Goal: Task Accomplishment & Management: Use online tool/utility

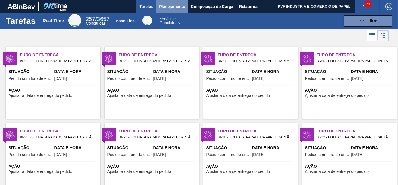
click at [170, 6] on span "Planejamento" at bounding box center [172, 6] width 26 height 7
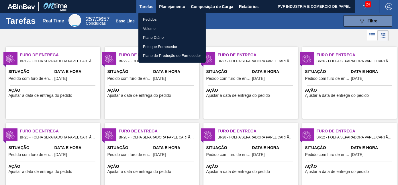
click at [153, 20] on li "Pedidos" at bounding box center [172, 19] width 67 height 9
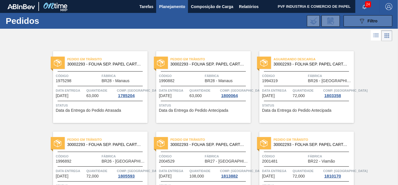
click at [369, 24] on div "089F7B8B-B2A5-4AFE-B5C0-19BA573D28AC Filtro" at bounding box center [368, 20] width 19 height 7
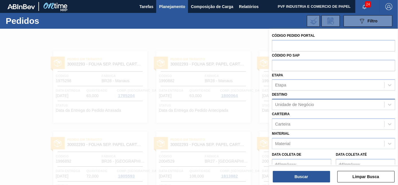
click at [308, 102] on div "Unidade de Negócio" at bounding box center [294, 104] width 39 height 5
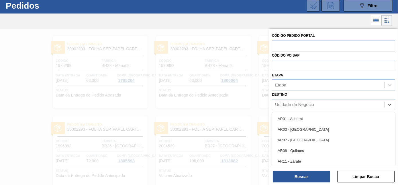
scroll to position [15, 0]
type input "cuia"
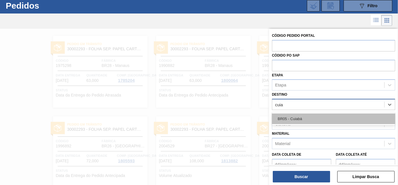
click at [299, 115] on div "BR05 - Cuiabá" at bounding box center [333, 118] width 123 height 11
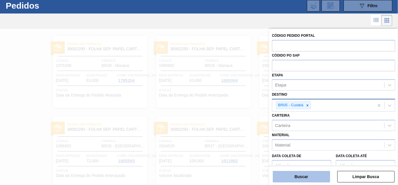
click at [301, 177] on button "Buscar" at bounding box center [301, 176] width 57 height 11
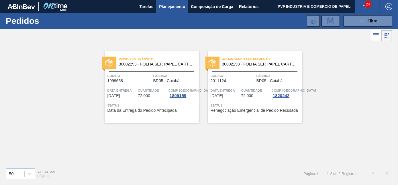
scroll to position [0, 0]
click at [355, 24] on button "089F7B8B-B2A5-4AFE-B5C0-19BA573D28AC Filtro" at bounding box center [368, 20] width 49 height 11
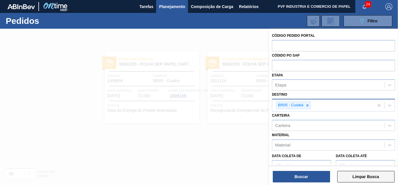
click at [357, 174] on button "Limpar Busca" at bounding box center [366, 176] width 57 height 11
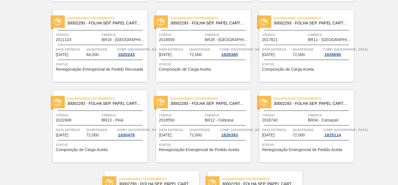
scroll to position [1244, 0]
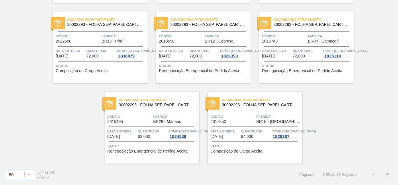
click at [388, 174] on button ">" at bounding box center [388, 174] width 14 height 14
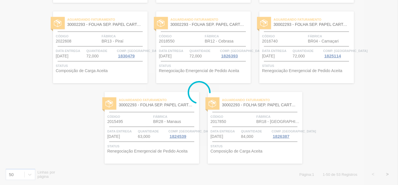
scroll to position [0, 0]
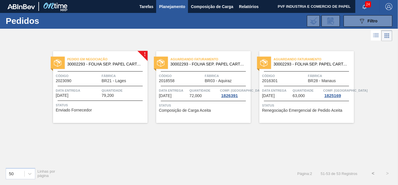
click at [112, 71] on div "Pedido em Negociação 30002293 - FOLHA SEP. PAPEL CARTAO 1200x1000M 350g Código …" at bounding box center [100, 87] width 95 height 72
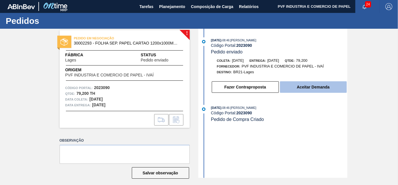
click at [295, 86] on button "Aceitar Demanda" at bounding box center [313, 86] width 67 height 11
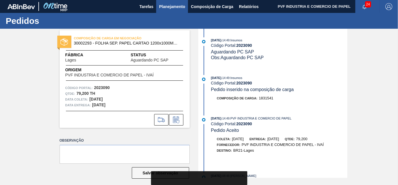
click at [173, 4] on span "Planejamento" at bounding box center [172, 6] width 26 height 7
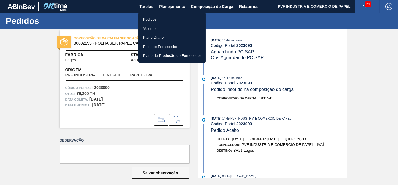
click at [151, 20] on li "Pedidos" at bounding box center [172, 19] width 67 height 9
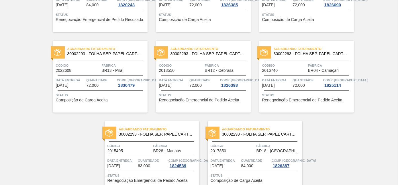
scroll to position [1244, 0]
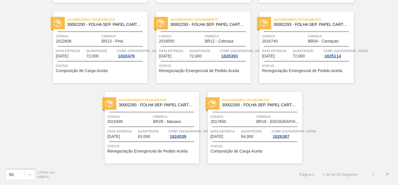
click at [389, 174] on button ">" at bounding box center [388, 174] width 14 height 14
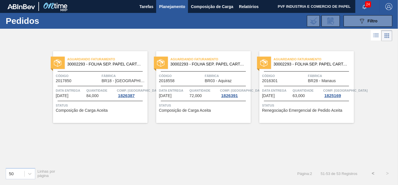
scroll to position [0, 0]
click at [100, 75] on div "Código 2017850 Fábrica BR18 - [GEOGRAPHIC_DATA]" at bounding box center [100, 78] width 95 height 10
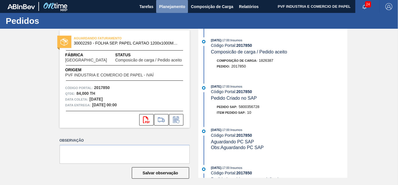
click at [176, 9] on span "Planejamento" at bounding box center [172, 6] width 26 height 7
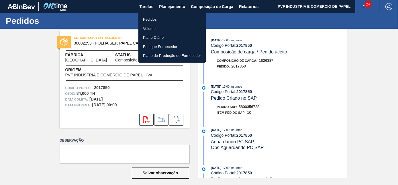
click at [152, 20] on li "Pedidos" at bounding box center [172, 19] width 67 height 9
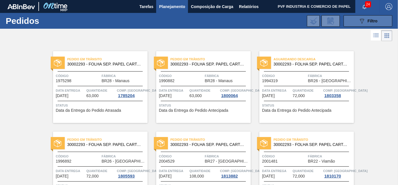
click at [357, 21] on button "089F7B8B-B2A5-4AFE-B5C0-19BA573D28AC Filtro" at bounding box center [368, 20] width 49 height 11
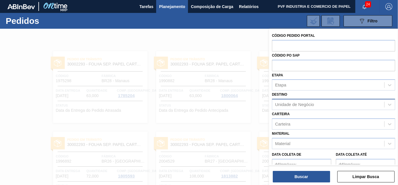
click at [311, 103] on div "Unidade de Negócio" at bounding box center [294, 104] width 39 height 5
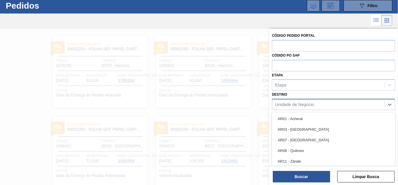
scroll to position [15, 0]
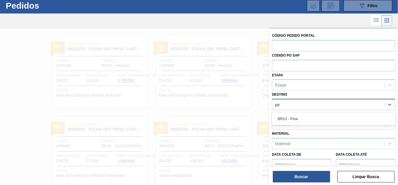
type input "pira"
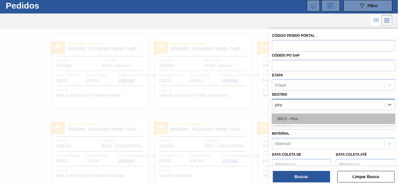
click at [305, 115] on div "BR13 - Piraí" at bounding box center [333, 118] width 123 height 11
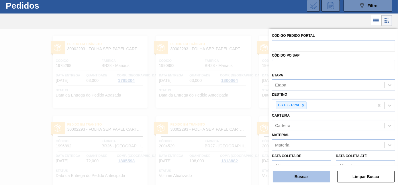
click at [306, 178] on button "Buscar" at bounding box center [301, 176] width 57 height 11
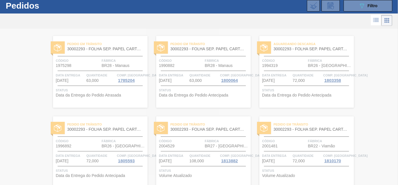
scroll to position [0, 0]
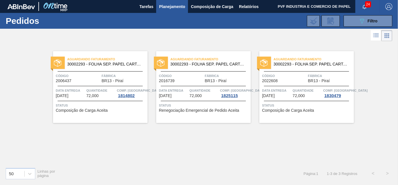
click at [292, 76] on span "Código" at bounding box center [284, 76] width 44 height 6
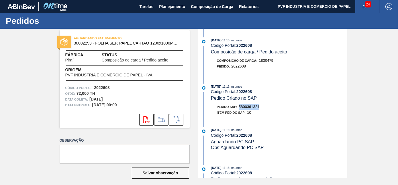
drag, startPoint x: 239, startPoint y: 108, endPoint x: 267, endPoint y: 108, distance: 28.1
click at [267, 108] on div "Pedido SAP: 5800361321" at bounding box center [279, 107] width 136 height 6
copy span "5800361321"
click at [172, 6] on span "Planejamento" at bounding box center [172, 6] width 26 height 7
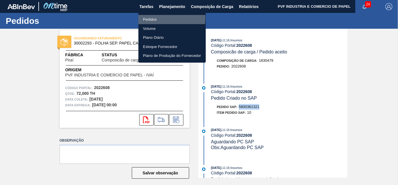
click at [152, 18] on li "Pedidos" at bounding box center [172, 19] width 67 height 9
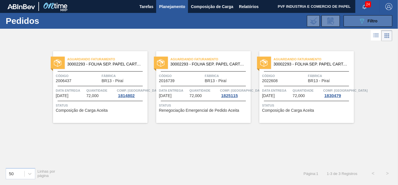
drag, startPoint x: 366, startPoint y: 20, endPoint x: 366, endPoint y: 23, distance: 2.9
click at [366, 20] on div "089F7B8B-B2A5-4AFE-B5C0-19BA573D28AC Filtro" at bounding box center [368, 20] width 19 height 7
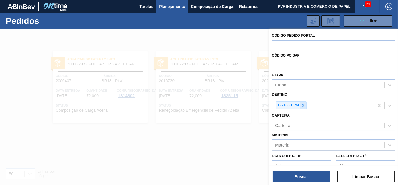
click at [304, 104] on icon at bounding box center [303, 105] width 4 height 4
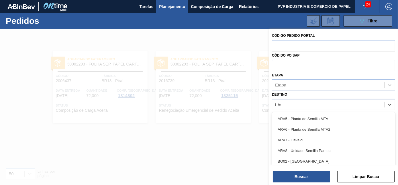
type input "LAGE"
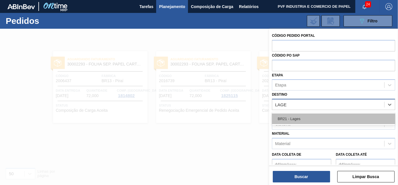
click at [293, 119] on div "BR21 - Lages" at bounding box center [333, 118] width 123 height 11
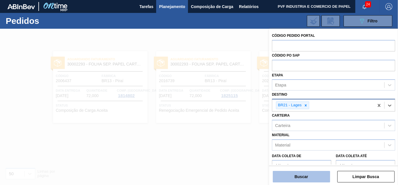
click at [315, 175] on button "Buscar" at bounding box center [301, 176] width 57 height 11
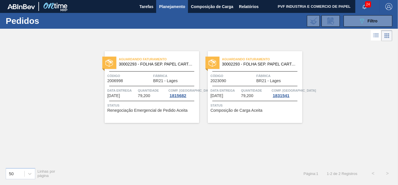
click at [229, 76] on span "Código" at bounding box center [233, 76] width 44 height 6
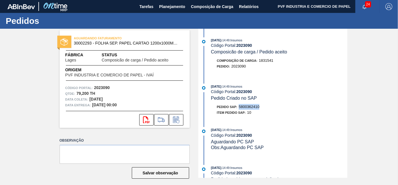
drag, startPoint x: 239, startPoint y: 106, endPoint x: 266, endPoint y: 110, distance: 27.5
click at [266, 110] on div "Pedido SAP: 5800362410" at bounding box center [279, 107] width 136 height 6
copy span "5800362410"
